Goal: Find specific page/section: Find specific page/section

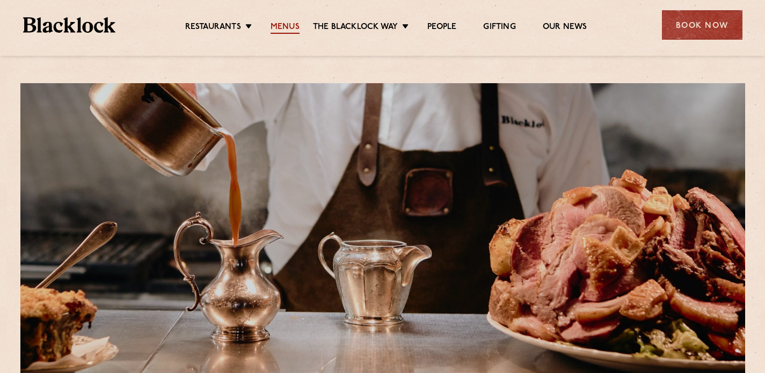
click at [289, 26] on link "Menus" at bounding box center [285, 28] width 29 height 12
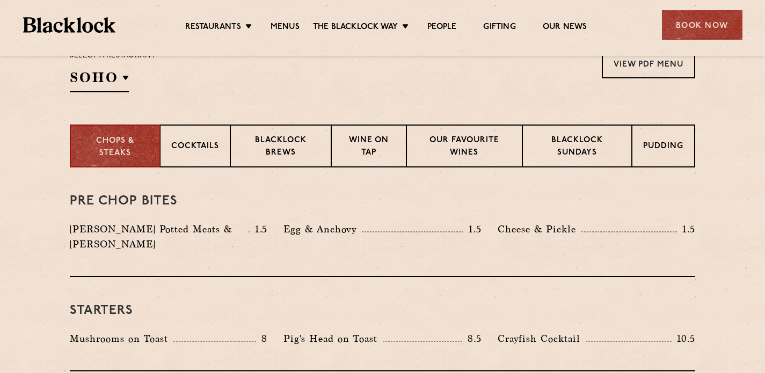
scroll to position [376, 0]
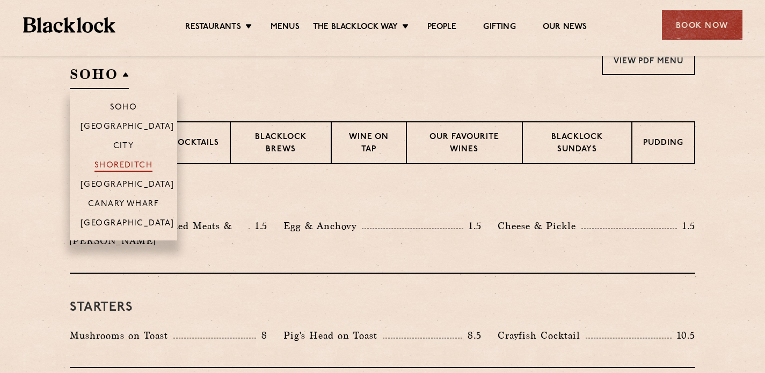
click at [122, 165] on p "Shoreditch" at bounding box center [123, 166] width 59 height 11
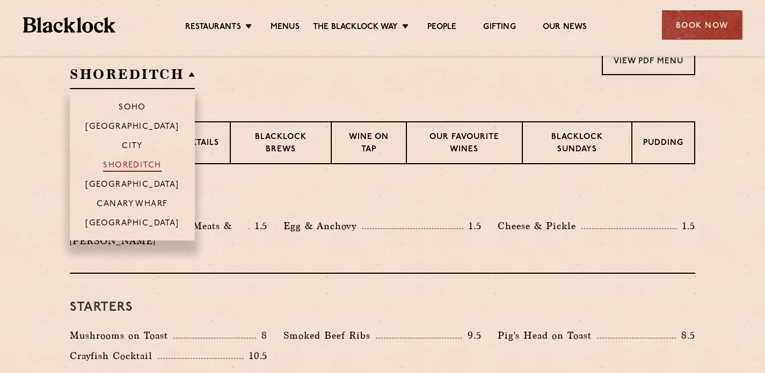
click at [122, 167] on p "Shoreditch" at bounding box center [132, 166] width 59 height 11
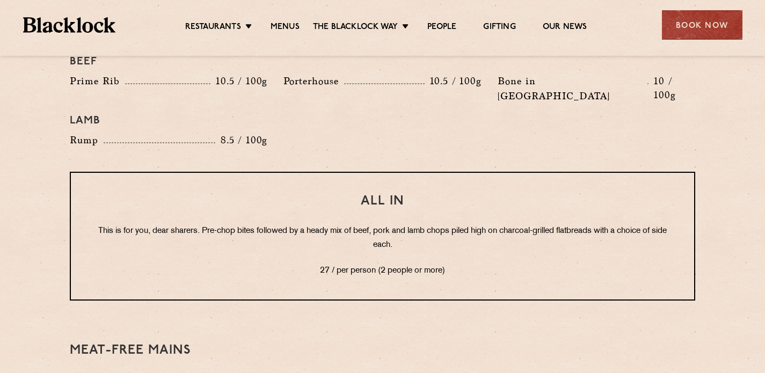
scroll to position [1287, 0]
